Goal: Transaction & Acquisition: Purchase product/service

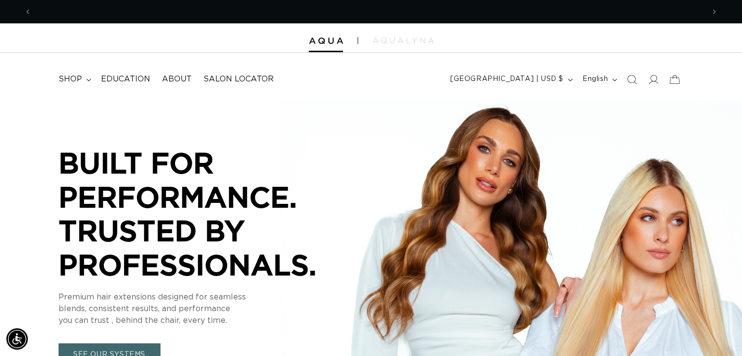
scroll to position [0, 1345]
click at [88, 82] on summary "shop" at bounding box center [74, 79] width 42 height 22
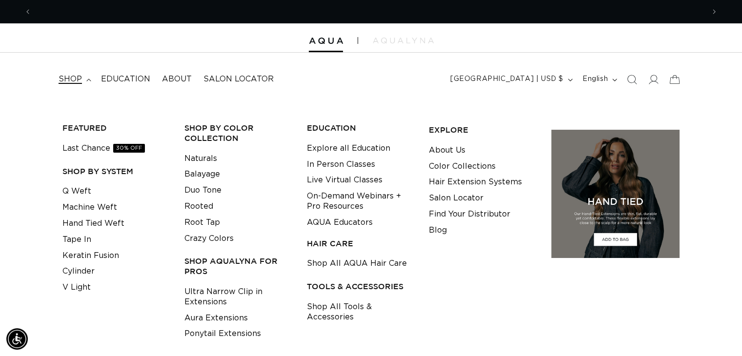
scroll to position [0, 0]
click at [109, 251] on link "Keratin Fusion" at bounding box center [90, 256] width 57 height 16
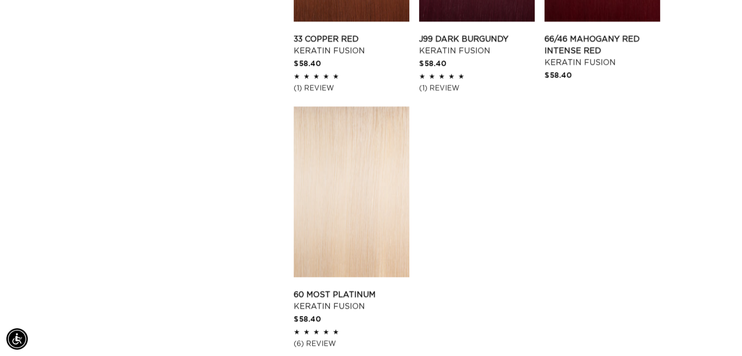
scroll to position [1708, 0]
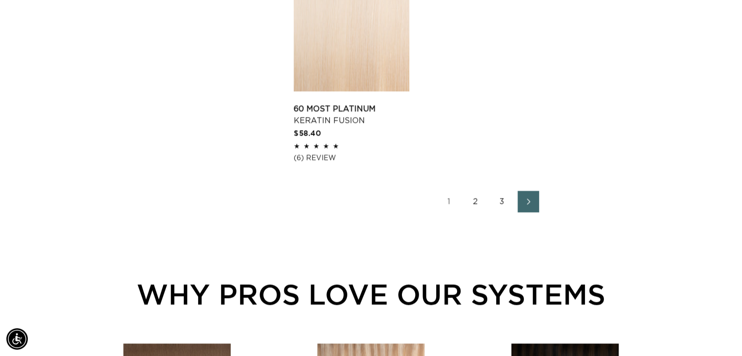
click at [478, 200] on link "2" at bounding box center [475, 201] width 21 height 21
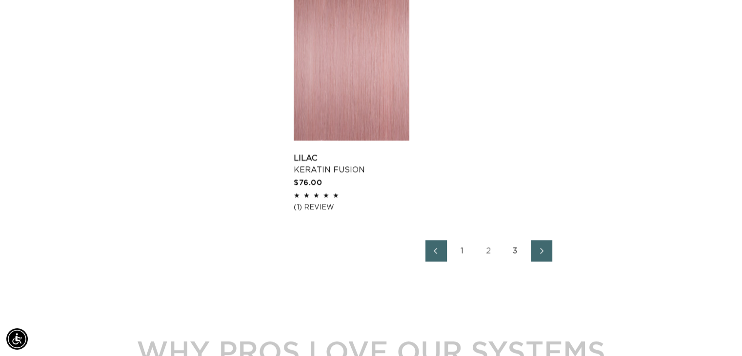
scroll to position [1659, 0]
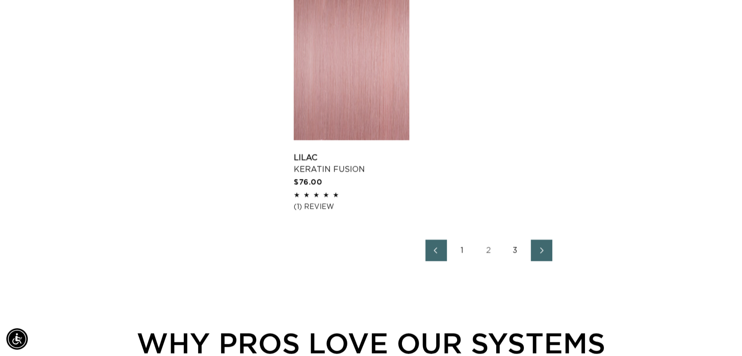
click at [515, 251] on link "3" at bounding box center [515, 250] width 21 height 21
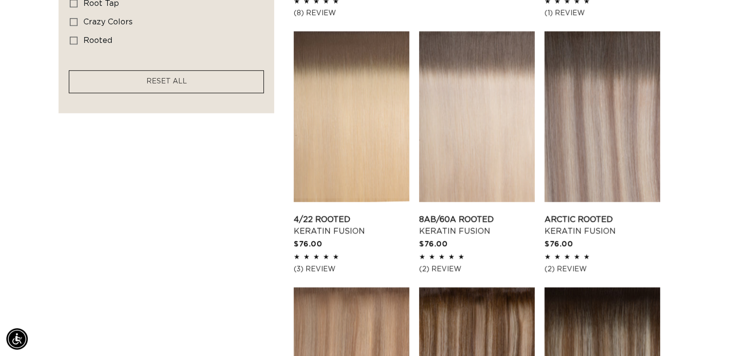
scroll to position [1122, 0]
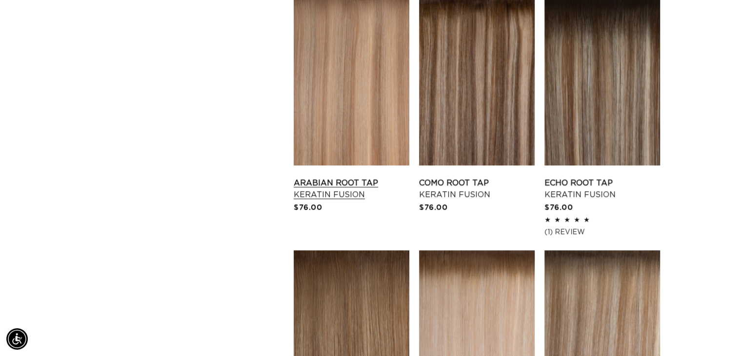
click at [303, 177] on link "Arabian Root Tap Keratin Fusion" at bounding box center [352, 188] width 116 height 23
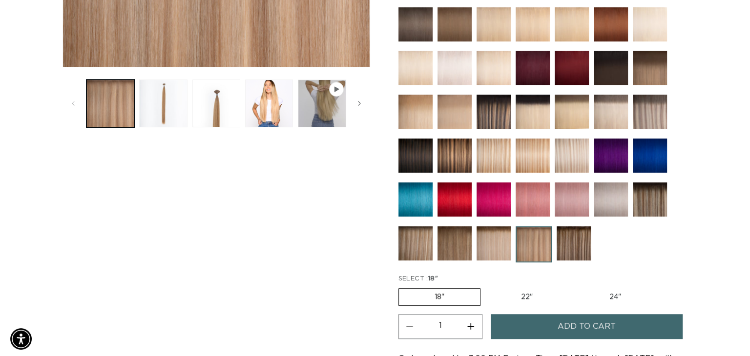
scroll to position [0, 673]
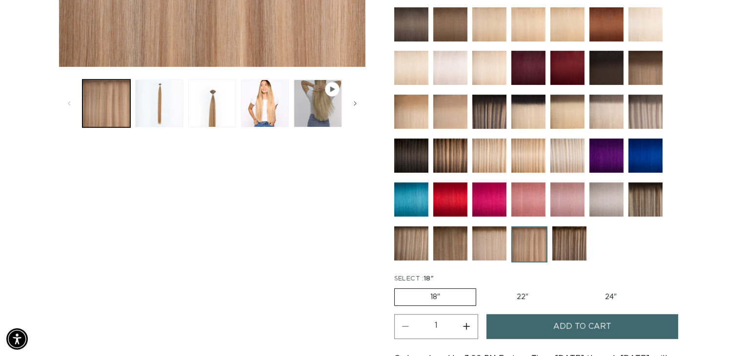
click at [579, 318] on span "Add to cart" at bounding box center [582, 326] width 58 height 25
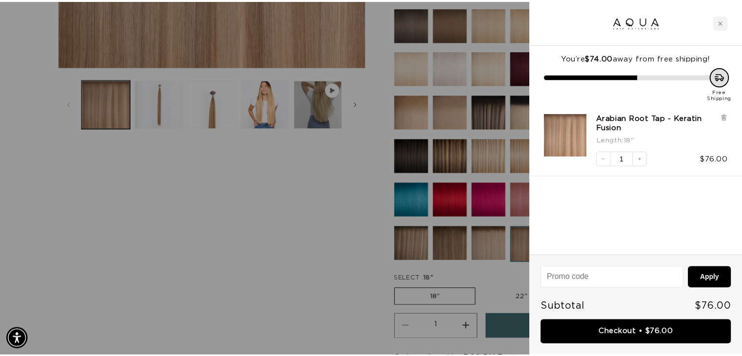
scroll to position [0, 0]
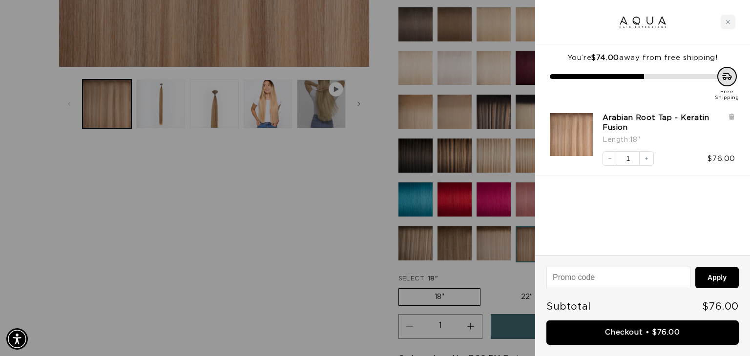
drag, startPoint x: 29, startPoint y: 178, endPoint x: 69, endPoint y: 175, distance: 40.1
click at [29, 178] on div at bounding box center [375, 178] width 750 height 356
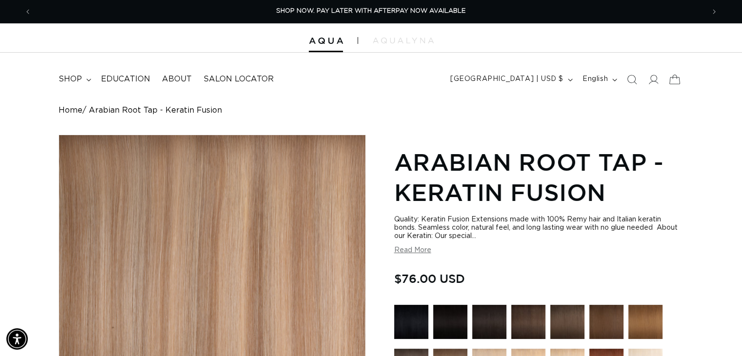
click at [676, 80] on icon at bounding box center [674, 79] width 23 height 23
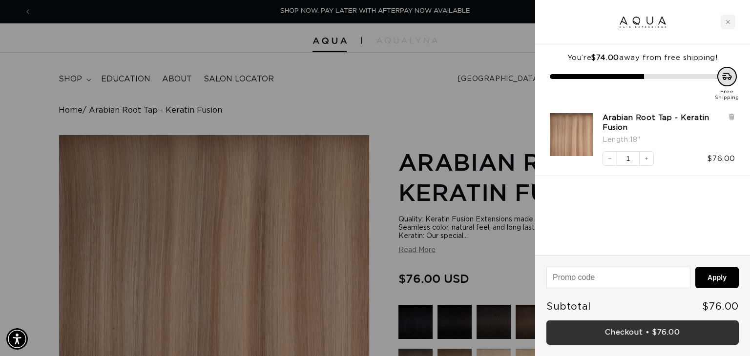
click at [639, 332] on link "Checkout • $76.00" at bounding box center [642, 333] width 192 height 25
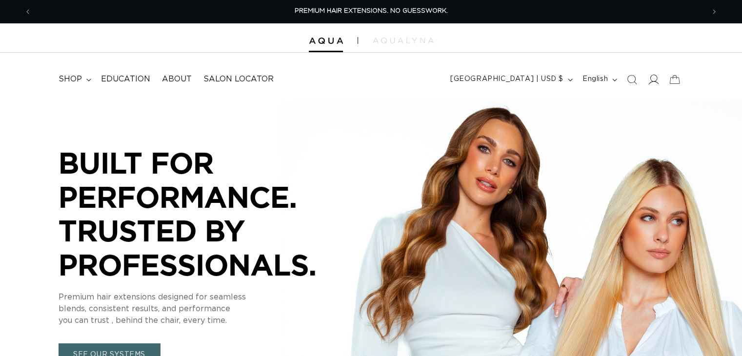
click at [652, 78] on icon at bounding box center [653, 79] width 10 height 10
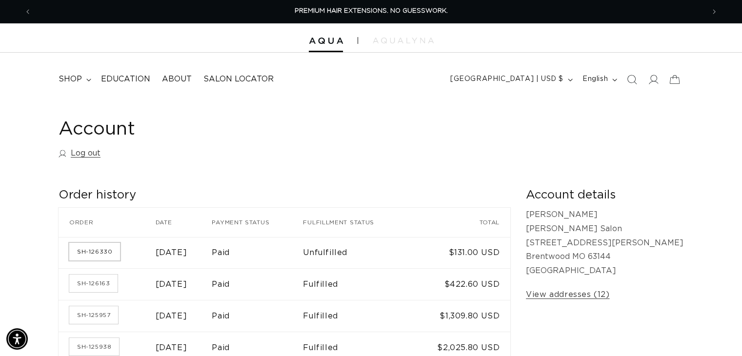
click at [103, 243] on link "SH-126330" at bounding box center [94, 252] width 51 height 18
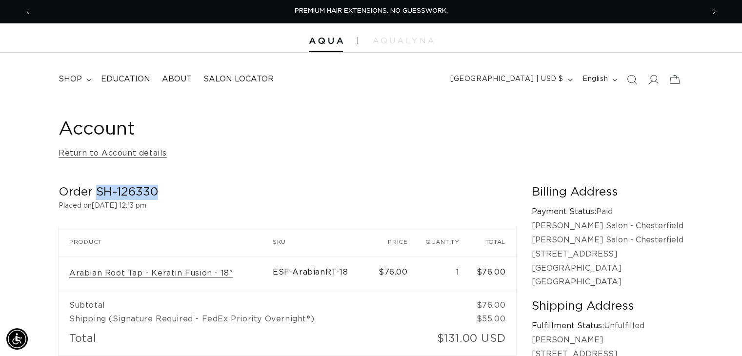
drag, startPoint x: 162, startPoint y: 189, endPoint x: 97, endPoint y: 195, distance: 65.1
click at [97, 195] on h2 "Order SH-126330" at bounding box center [288, 192] width 458 height 15
copy h2 "SH-126330"
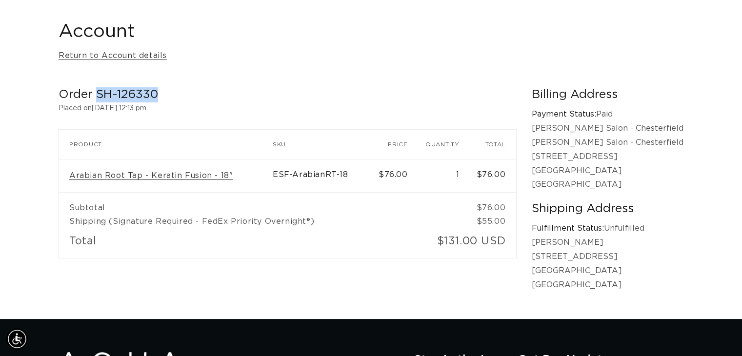
scroll to position [0, 1345]
copy h2 "SH-126330"
click at [394, 36] on h1 "Account" at bounding box center [371, 32] width 625 height 24
click at [521, 51] on div "Account Return to Account details" at bounding box center [371, 41] width 625 height 43
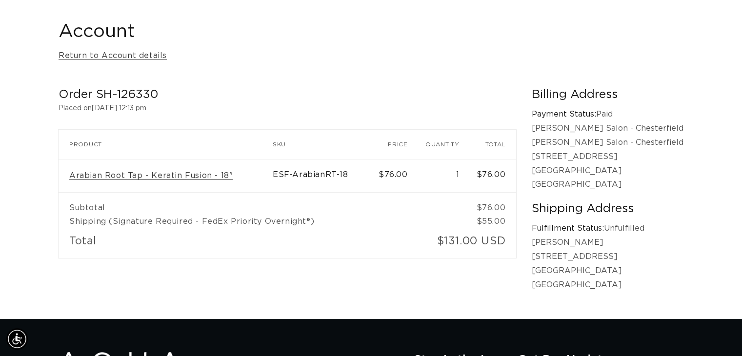
click at [521, 47] on div "Account Return to Account details" at bounding box center [371, 41] width 625 height 43
drag, startPoint x: 468, startPoint y: 57, endPoint x: 383, endPoint y: 0, distance: 102.7
click at [467, 57] on div "Account Return to Account details" at bounding box center [371, 41] width 625 height 43
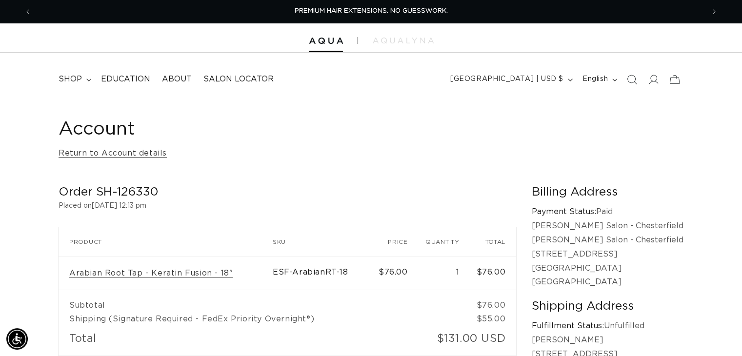
scroll to position [0, 1345]
click at [414, 101] on div "Account Return to Account details Order SH-126330 Placed on [DATE] 12:13 pm Ord…" at bounding box center [371, 258] width 742 height 317
